Goal: Information Seeking & Learning: Learn about a topic

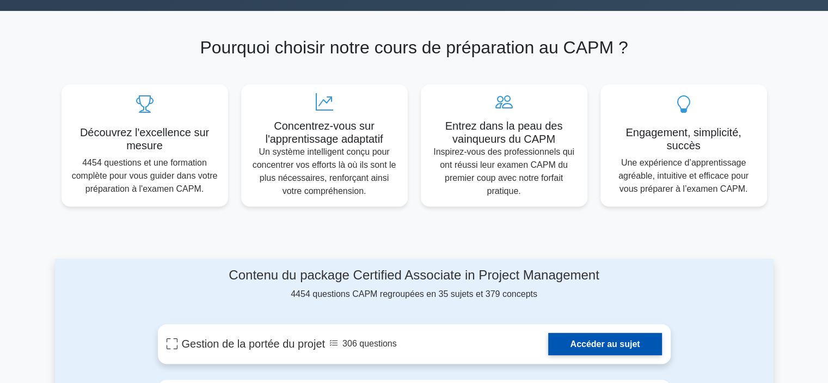
scroll to position [490, 0]
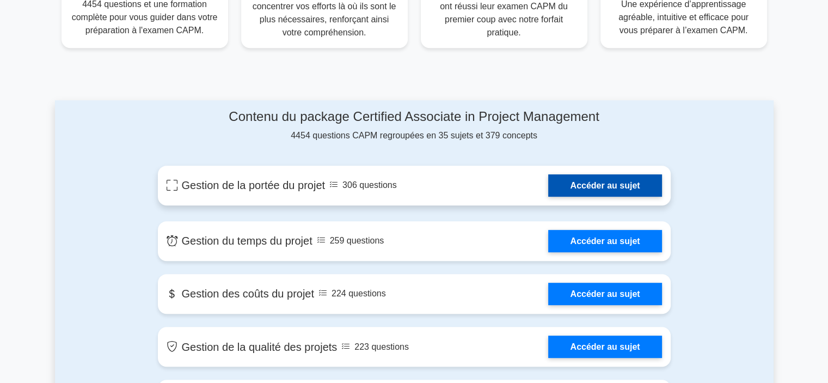
click at [603, 191] on link "Accéder au sujet" at bounding box center [604, 185] width 113 height 22
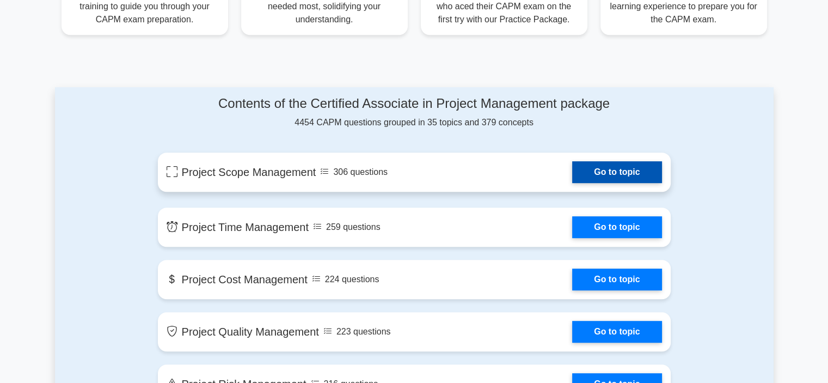
scroll to position [477, 0]
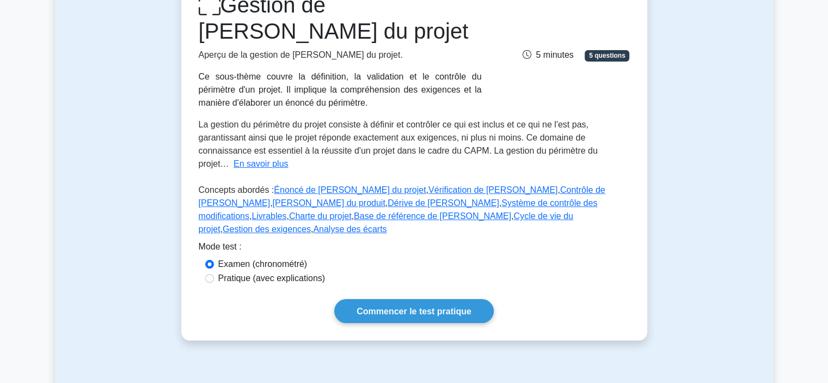
scroll to position [163, 0]
